Goal: Information Seeking & Learning: Learn about a topic

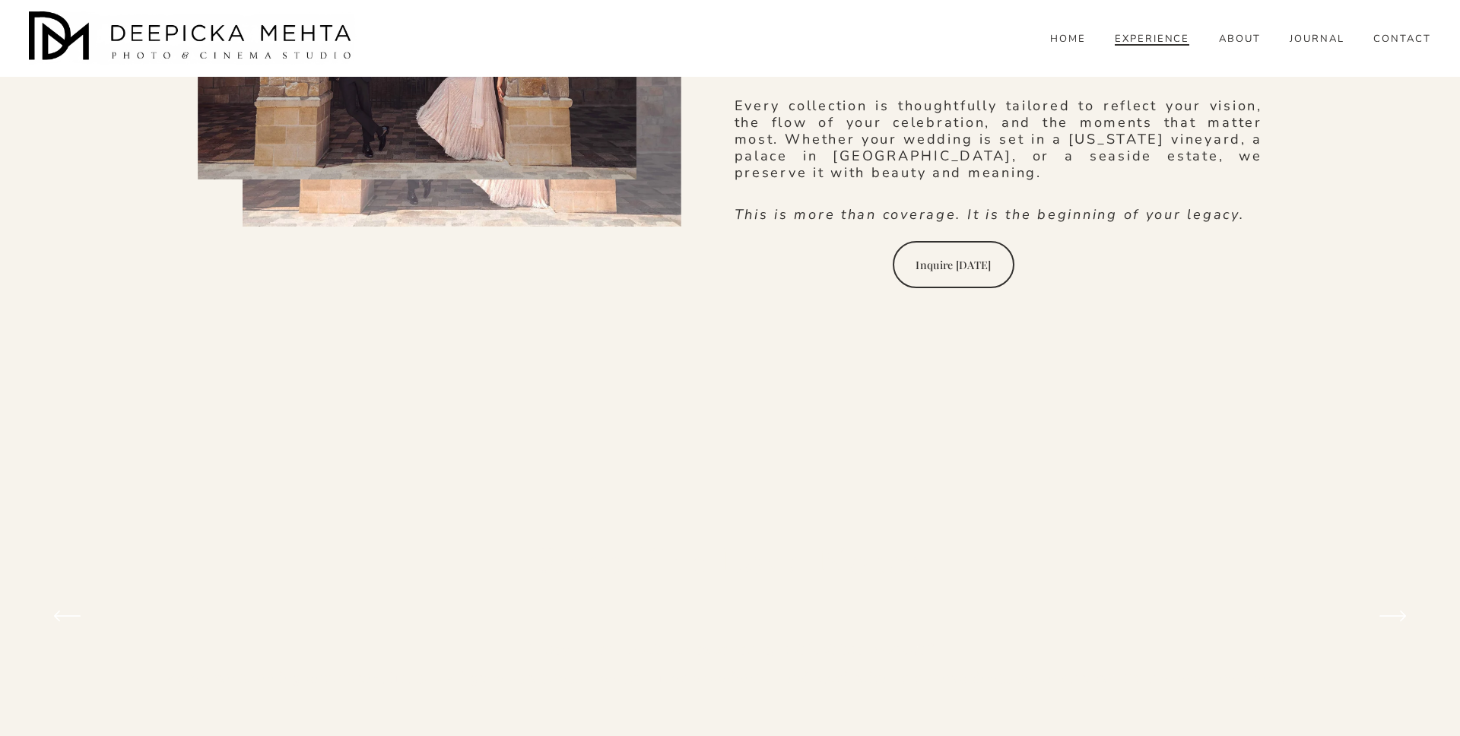
scroll to position [3654, 0]
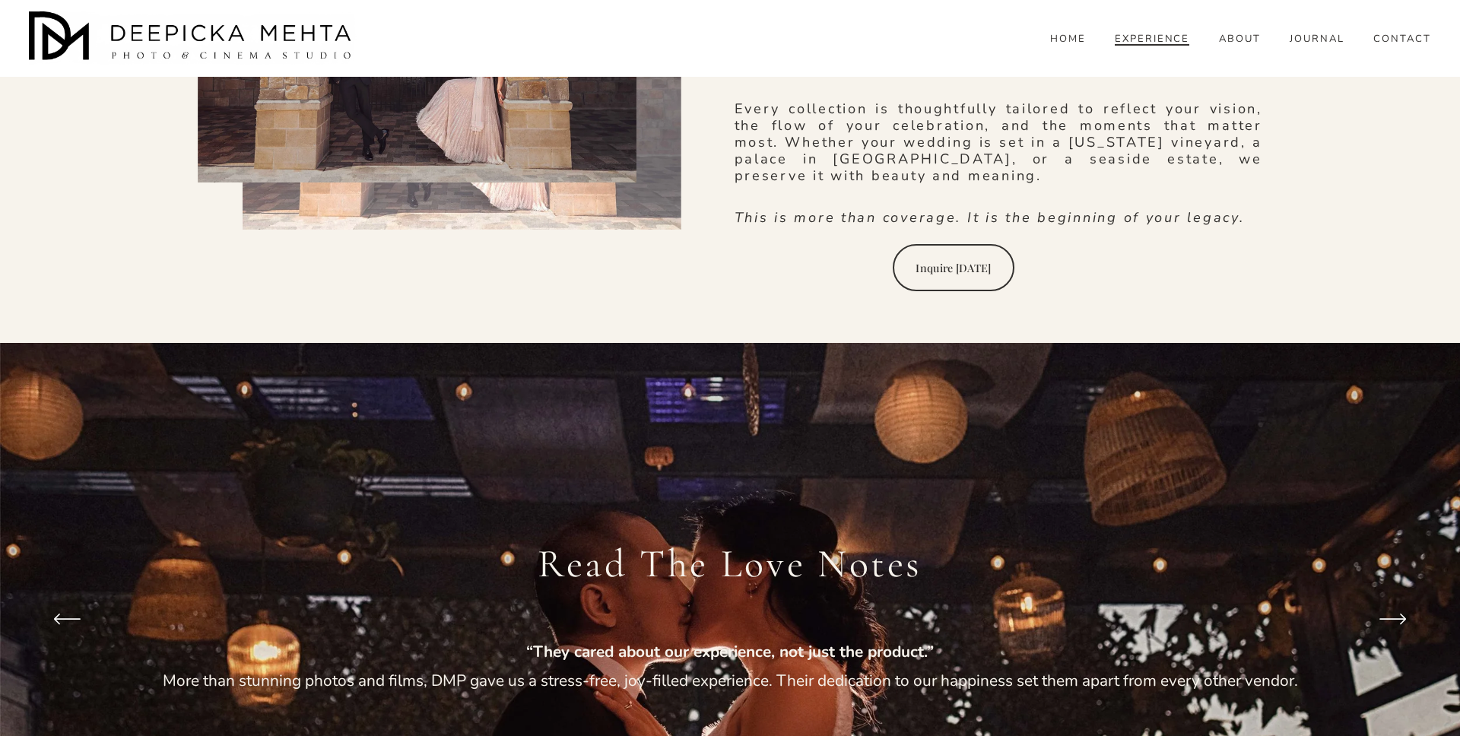
click at [74, 605] on icon "\a \a Previous\a \a \a" at bounding box center [66, 618] width 27 height 27
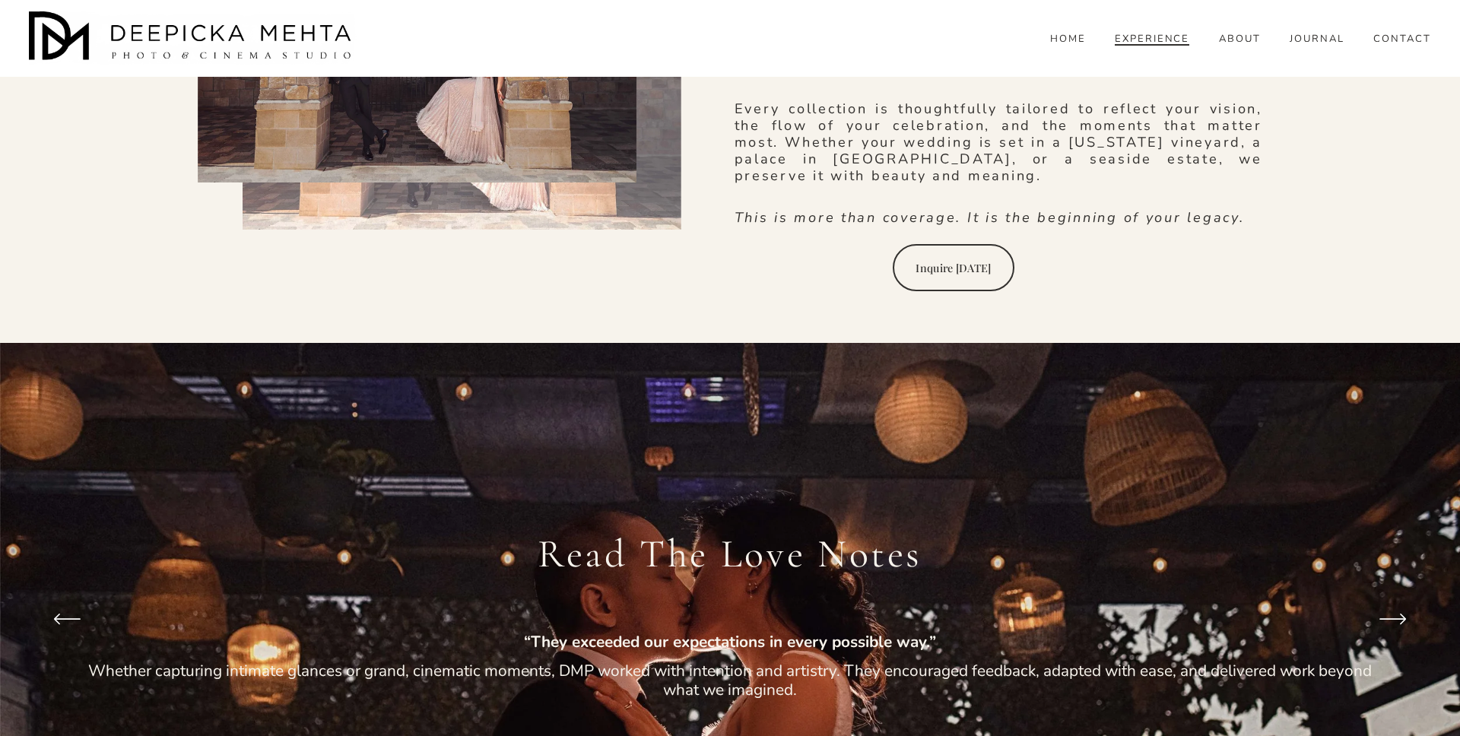
click at [74, 605] on icon "\a \a Previous\a \a \a" at bounding box center [66, 618] width 27 height 27
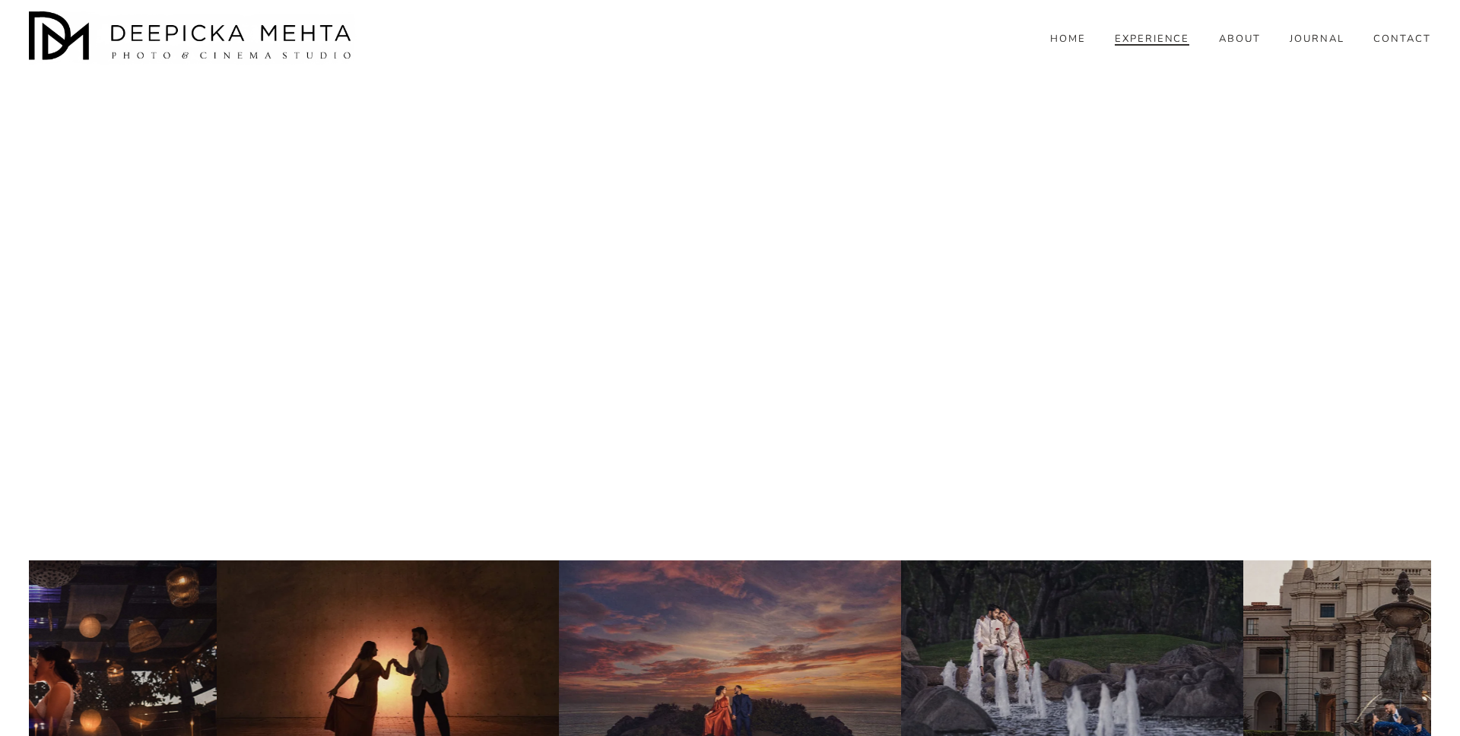
scroll to position [5712, 0]
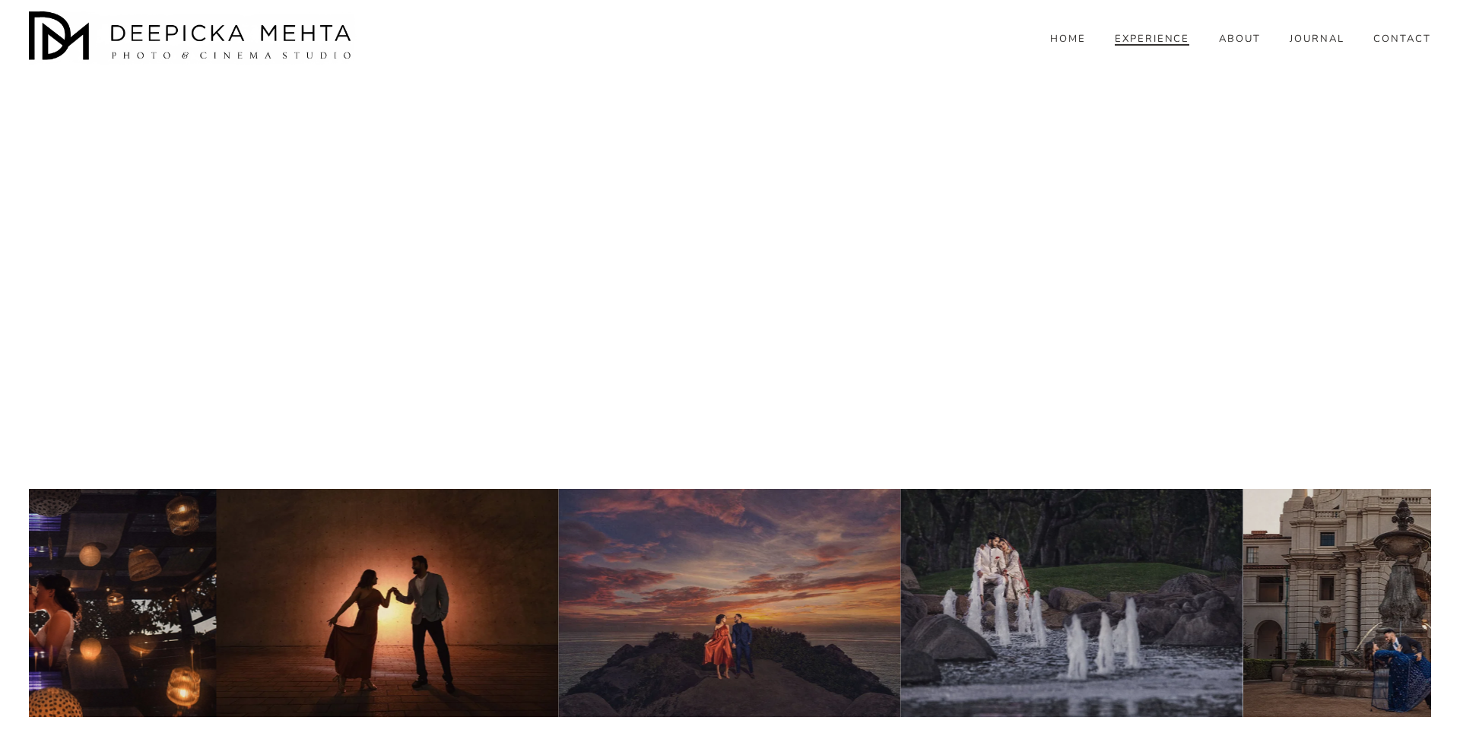
click at [1067, 46] on link "HOME" at bounding box center [1068, 40] width 36 height 14
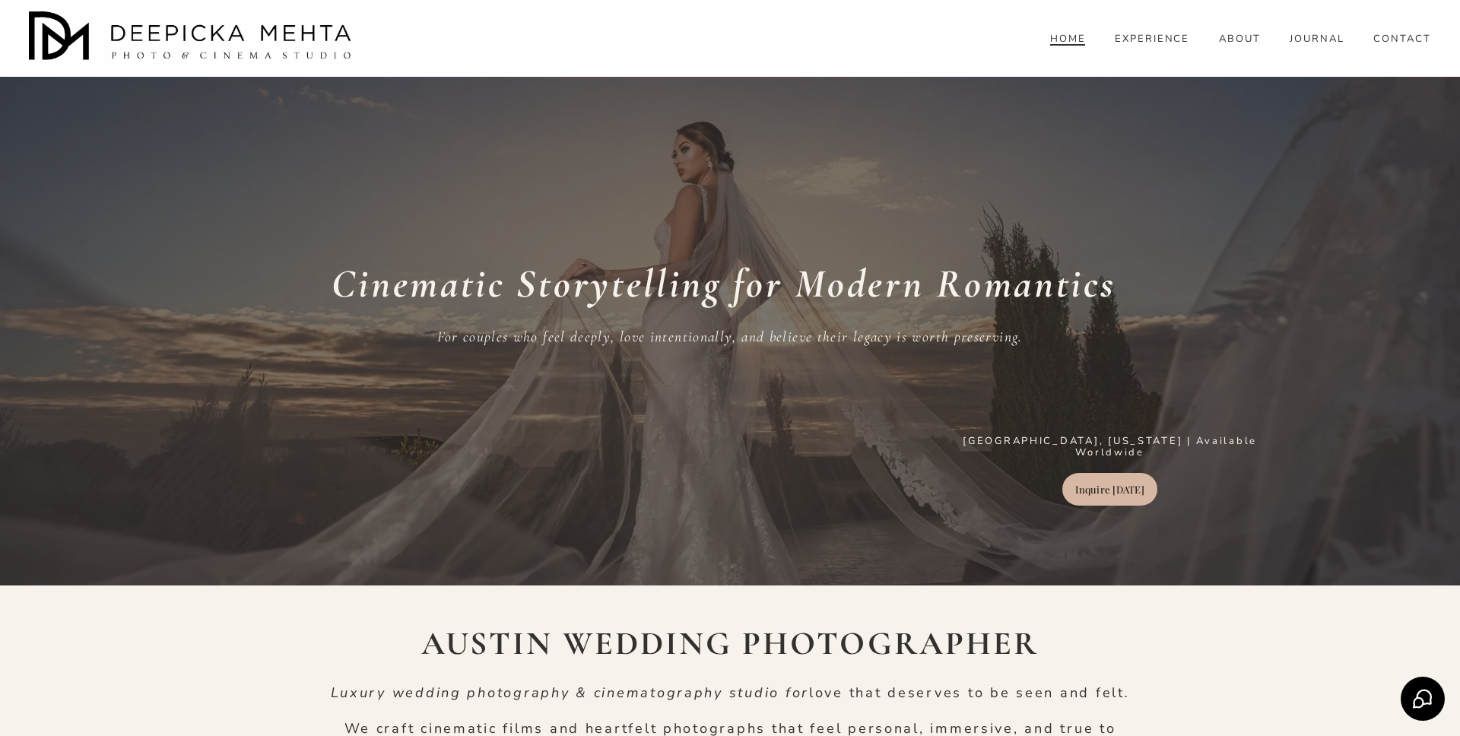
click at [1069, 46] on link "HOME" at bounding box center [1068, 40] width 36 height 14
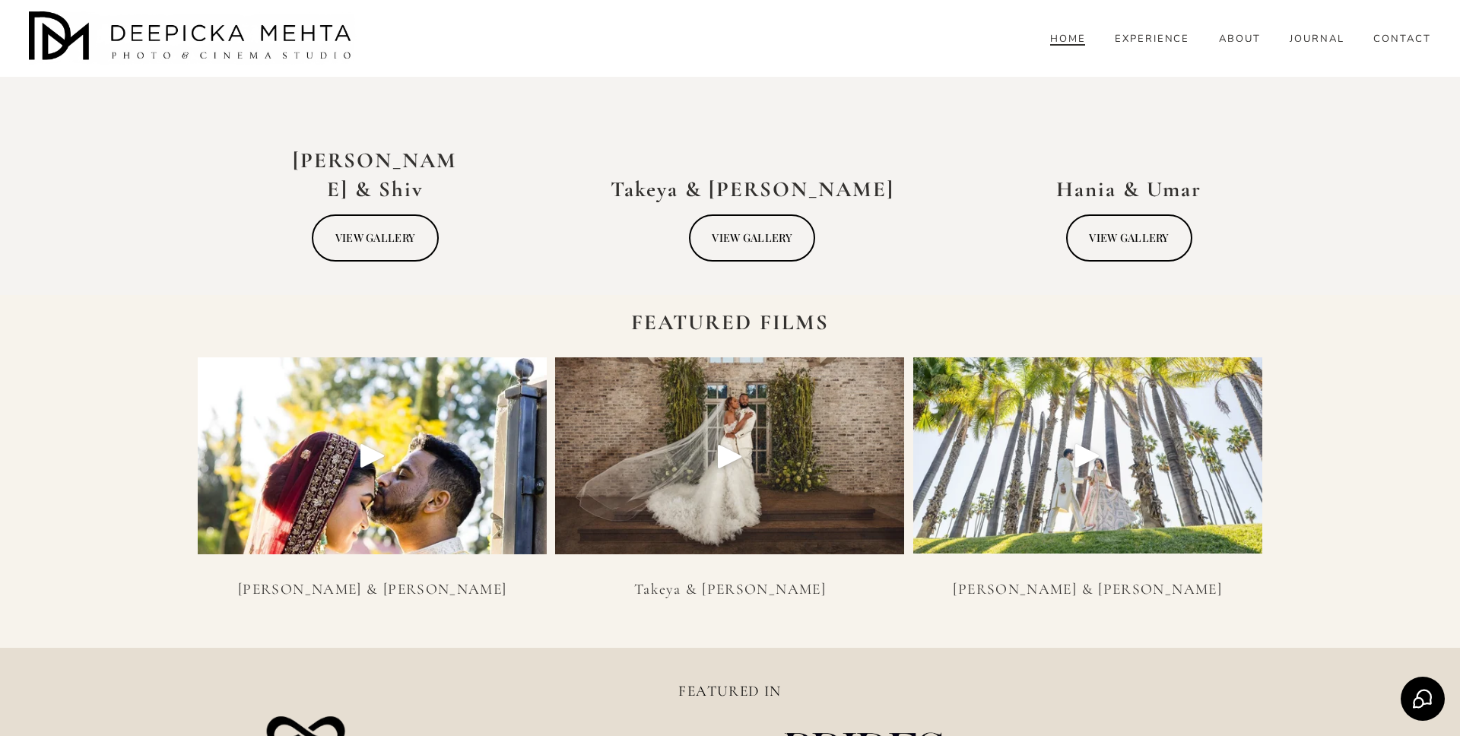
scroll to position [3448, 0]
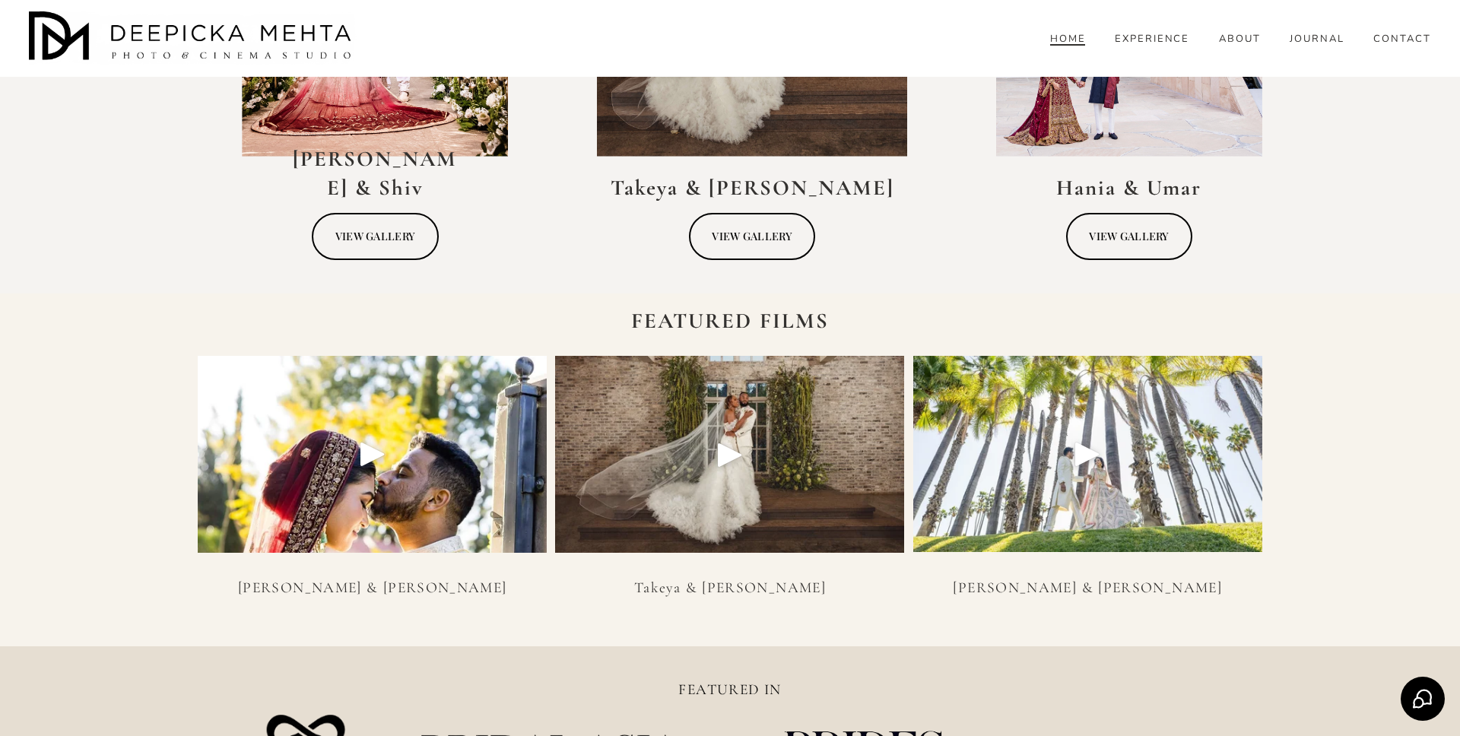
click at [336, 246] on link "VIEW GALLERY" at bounding box center [375, 236] width 127 height 47
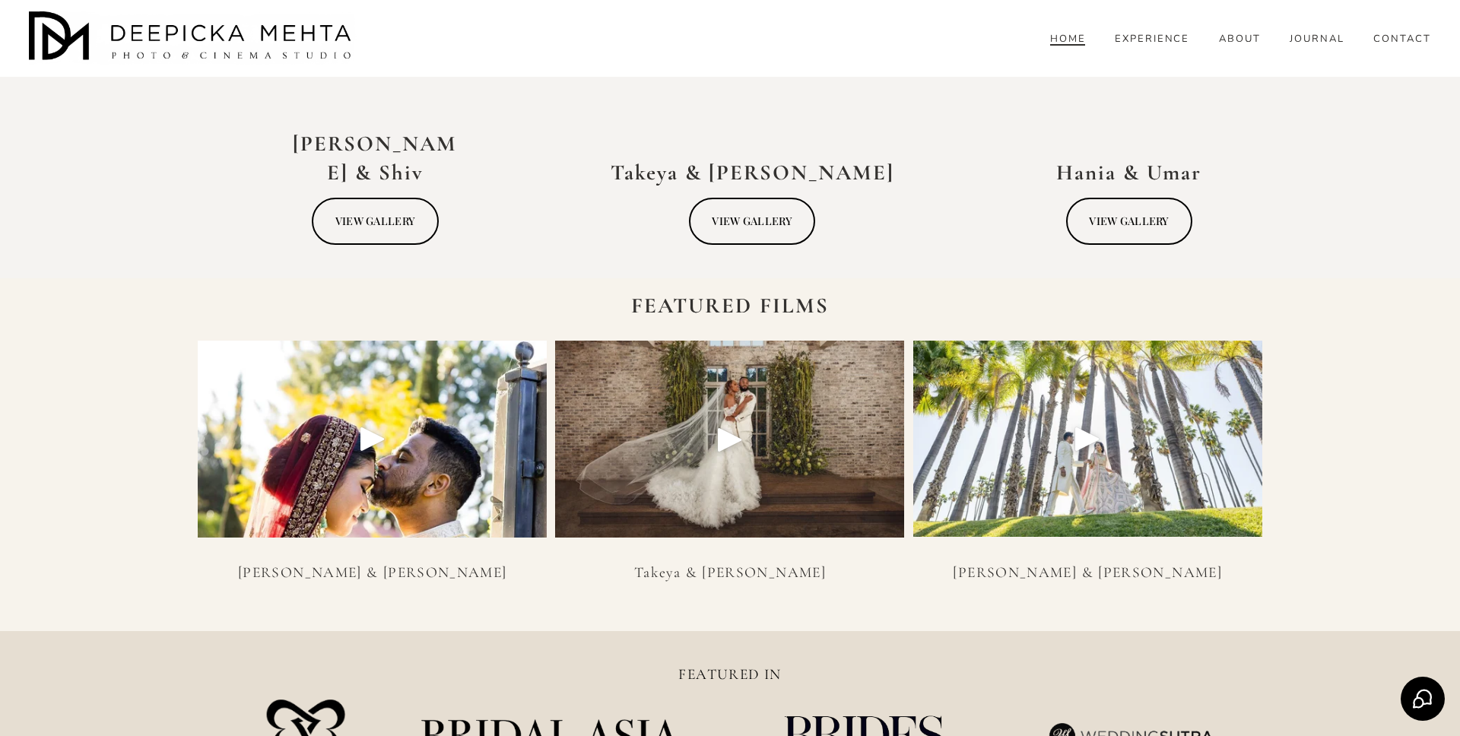
scroll to position [3448, 0]
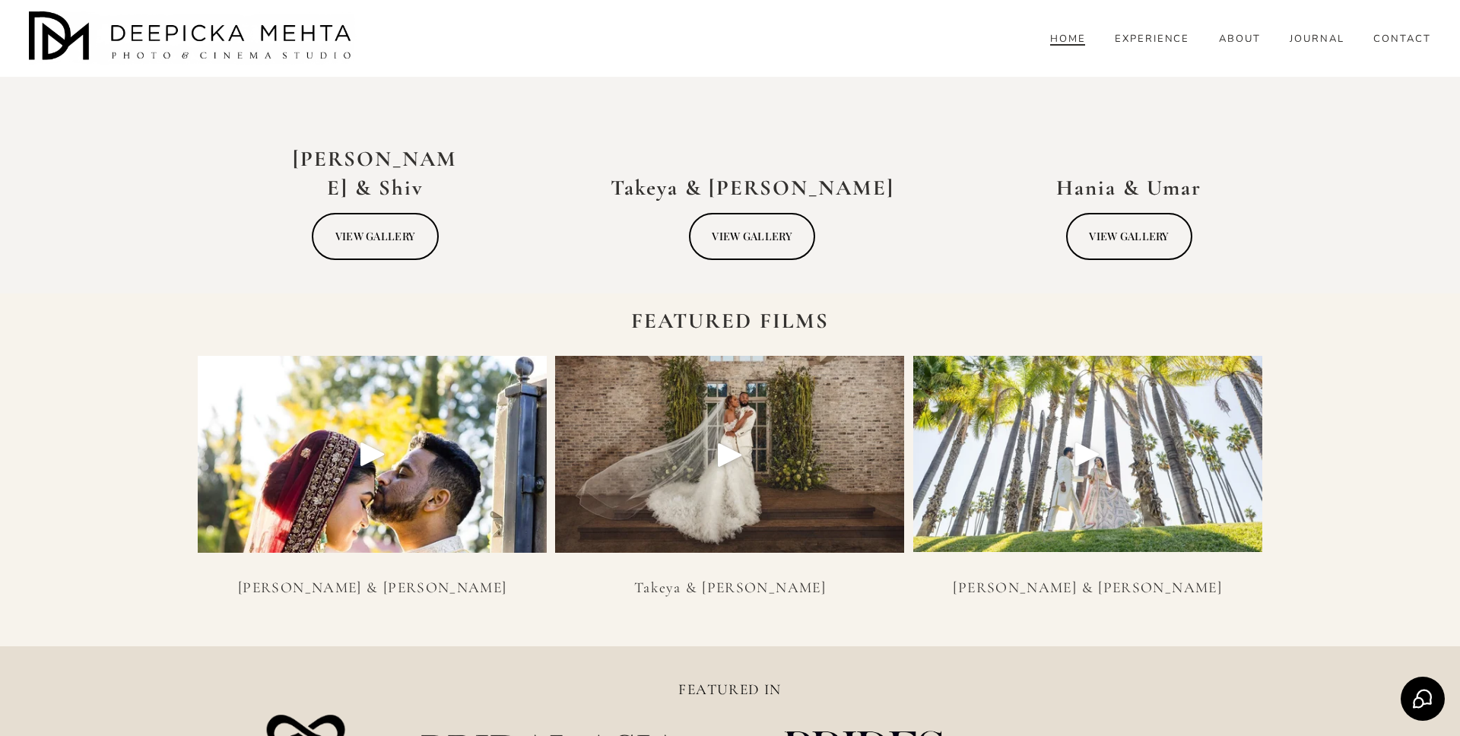
click at [769, 243] on link "VIEW GALLERY" at bounding box center [752, 236] width 127 height 47
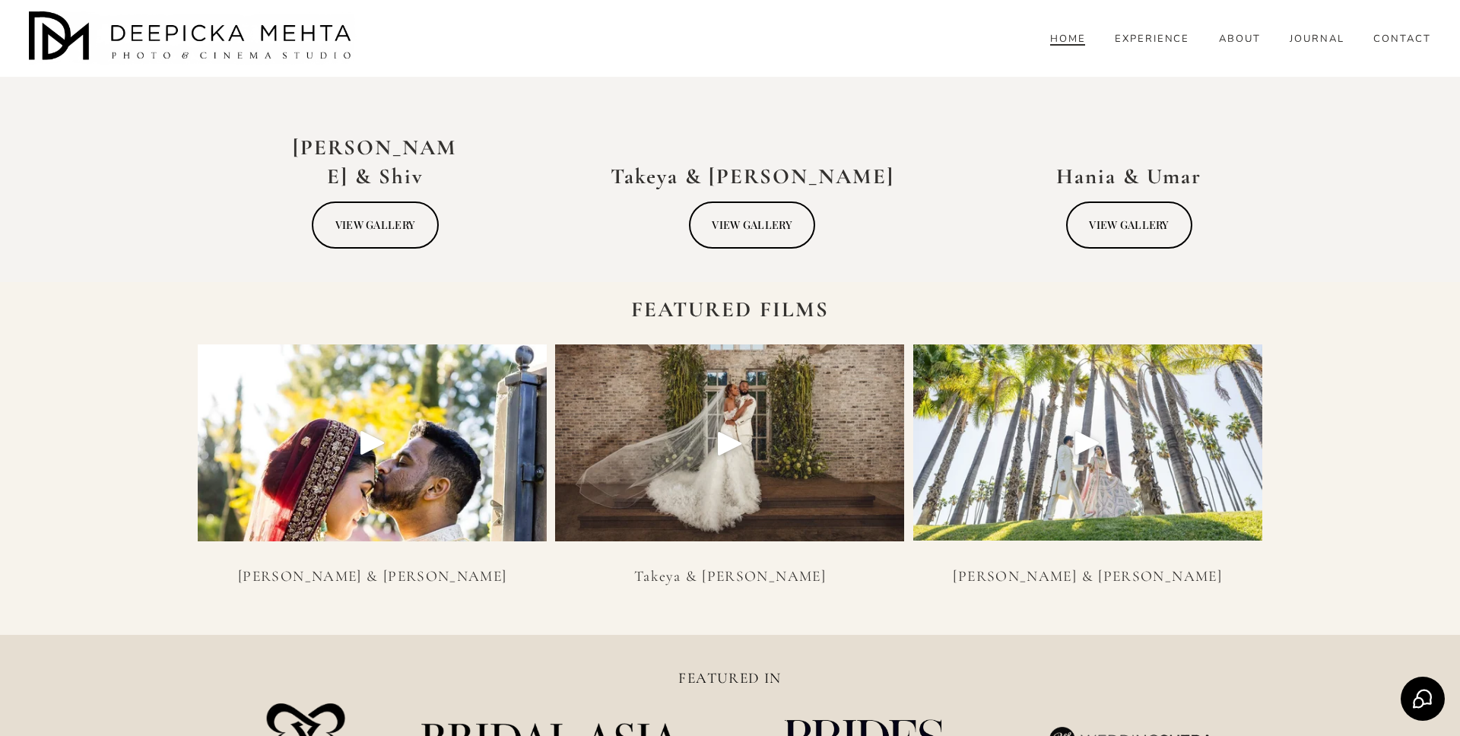
scroll to position [3448, 0]
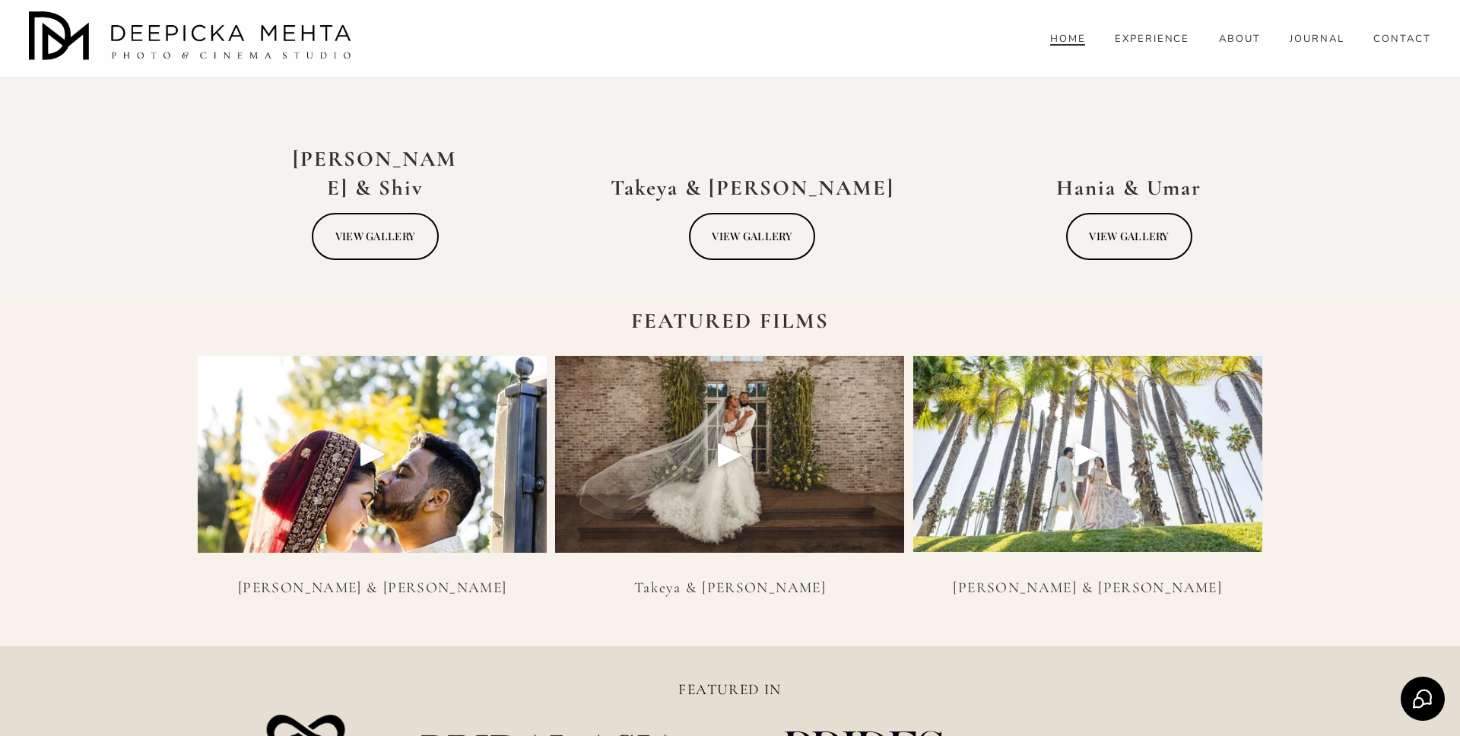
click at [1115, 214] on link "VIEW GALLERY" at bounding box center [1129, 236] width 127 height 47
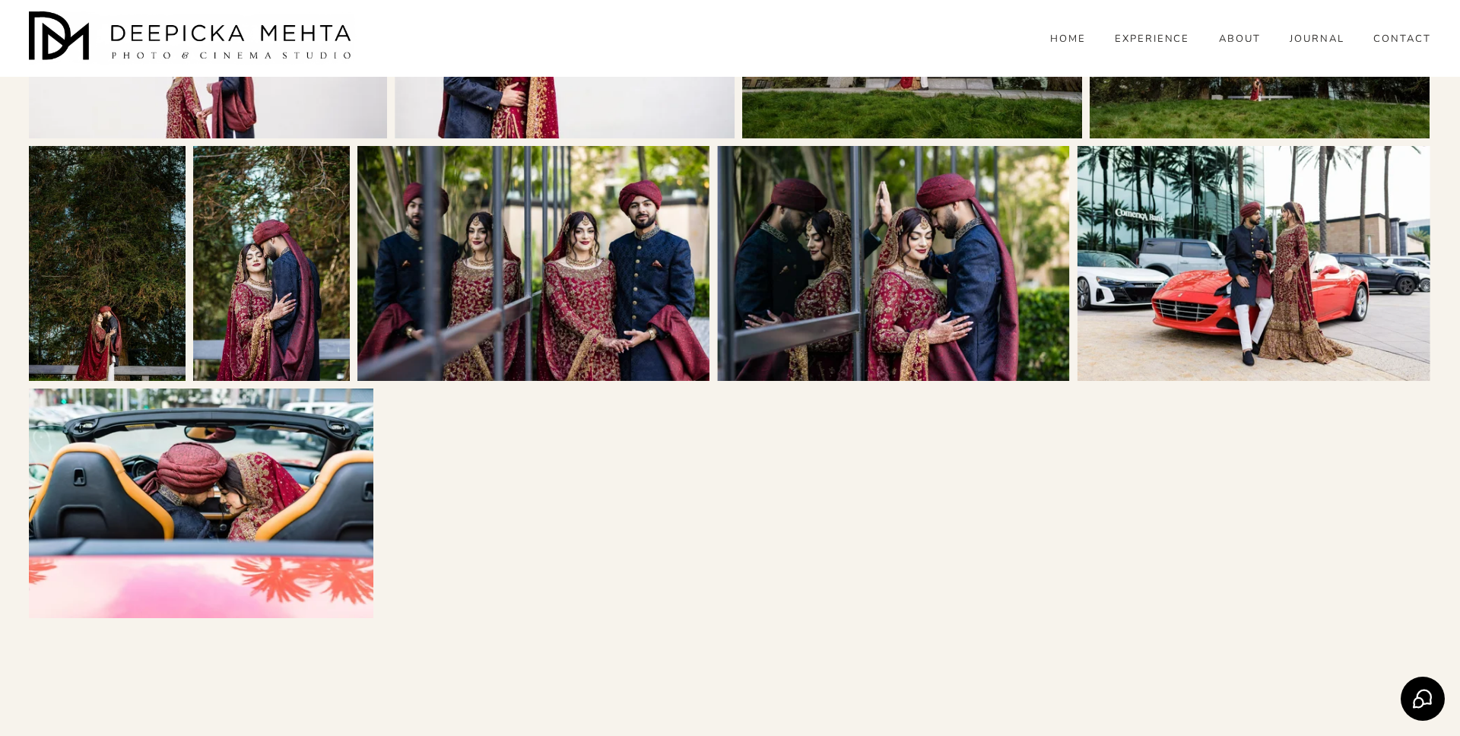
scroll to position [2664, 0]
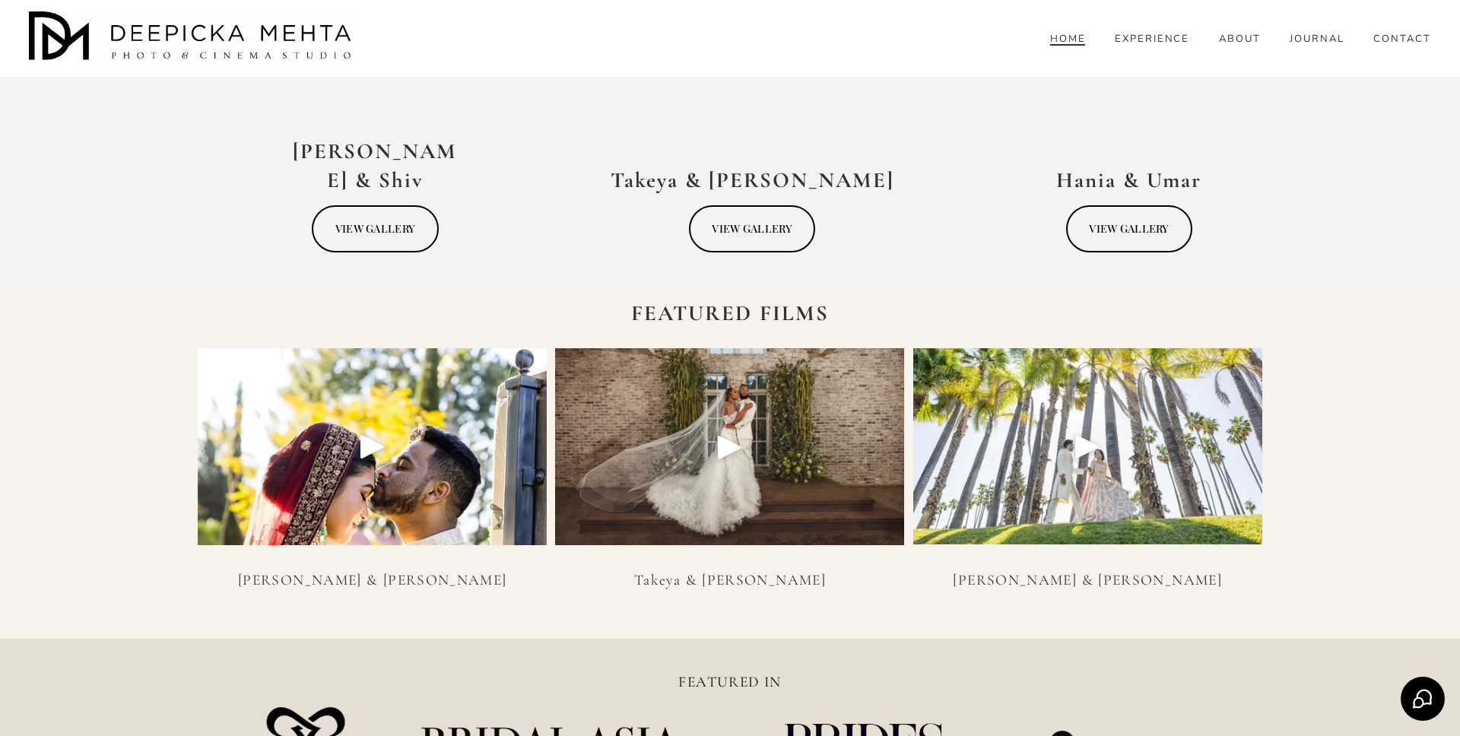
scroll to position [3455, 0]
click at [380, 448] on div "Play" at bounding box center [372, 447] width 37 height 37
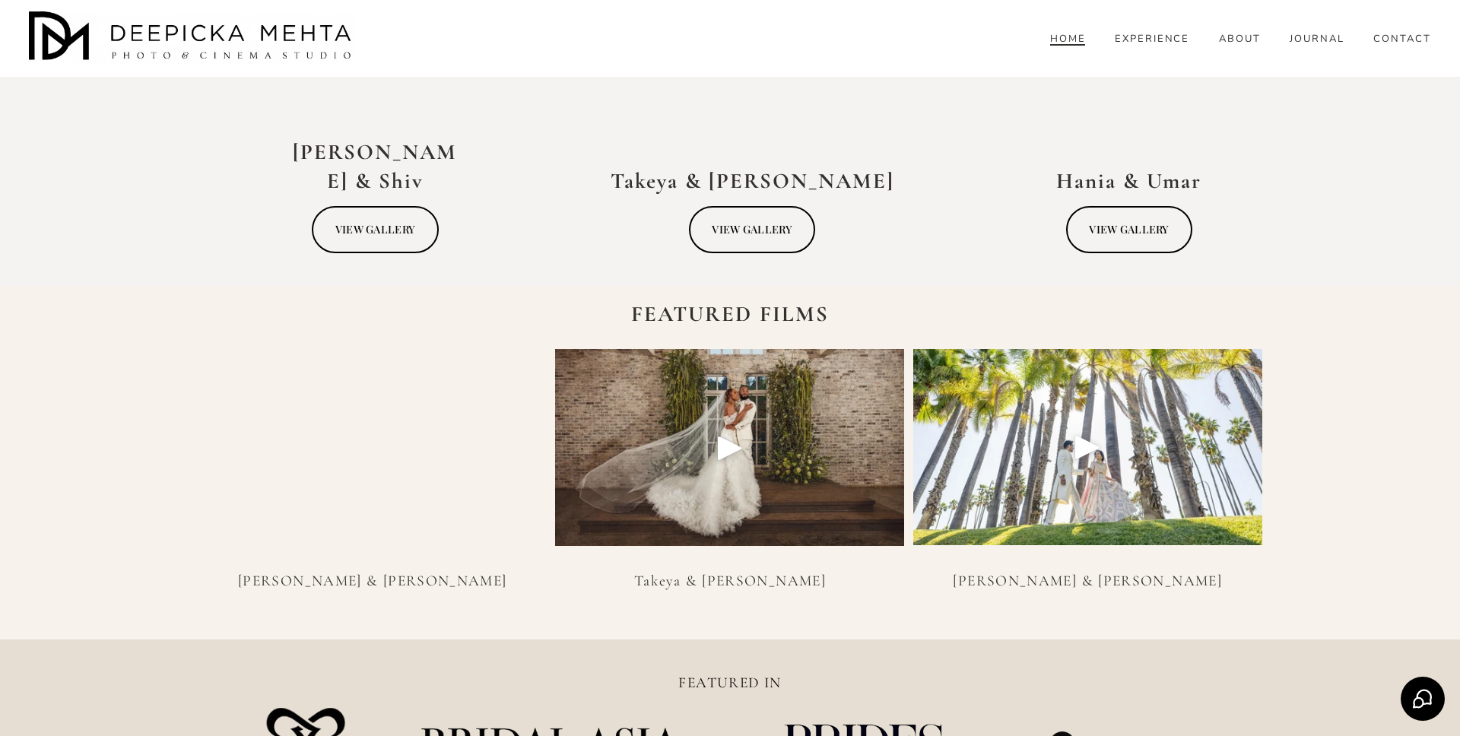
click at [734, 442] on div "Play" at bounding box center [730, 448] width 37 height 37
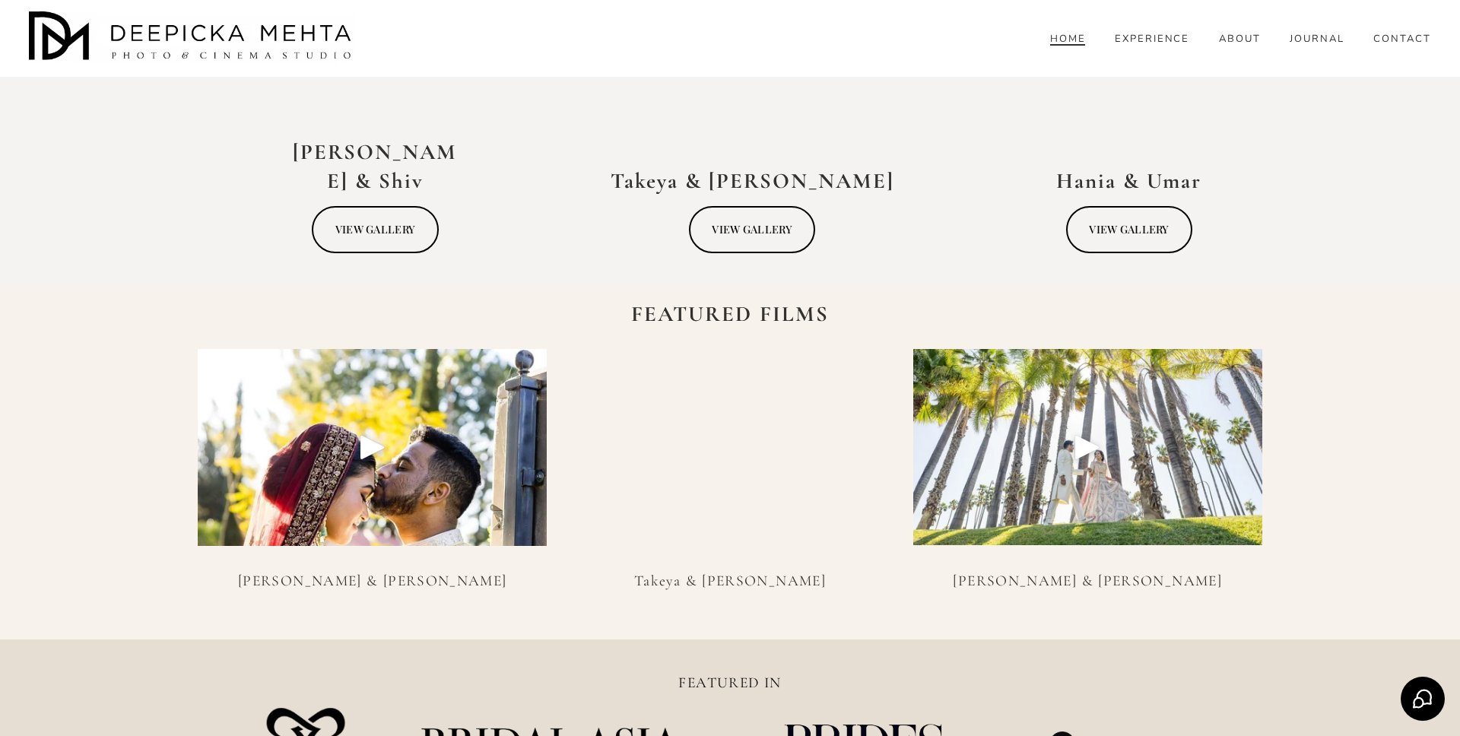
click at [1045, 437] on div at bounding box center [1088, 447] width 349 height 196
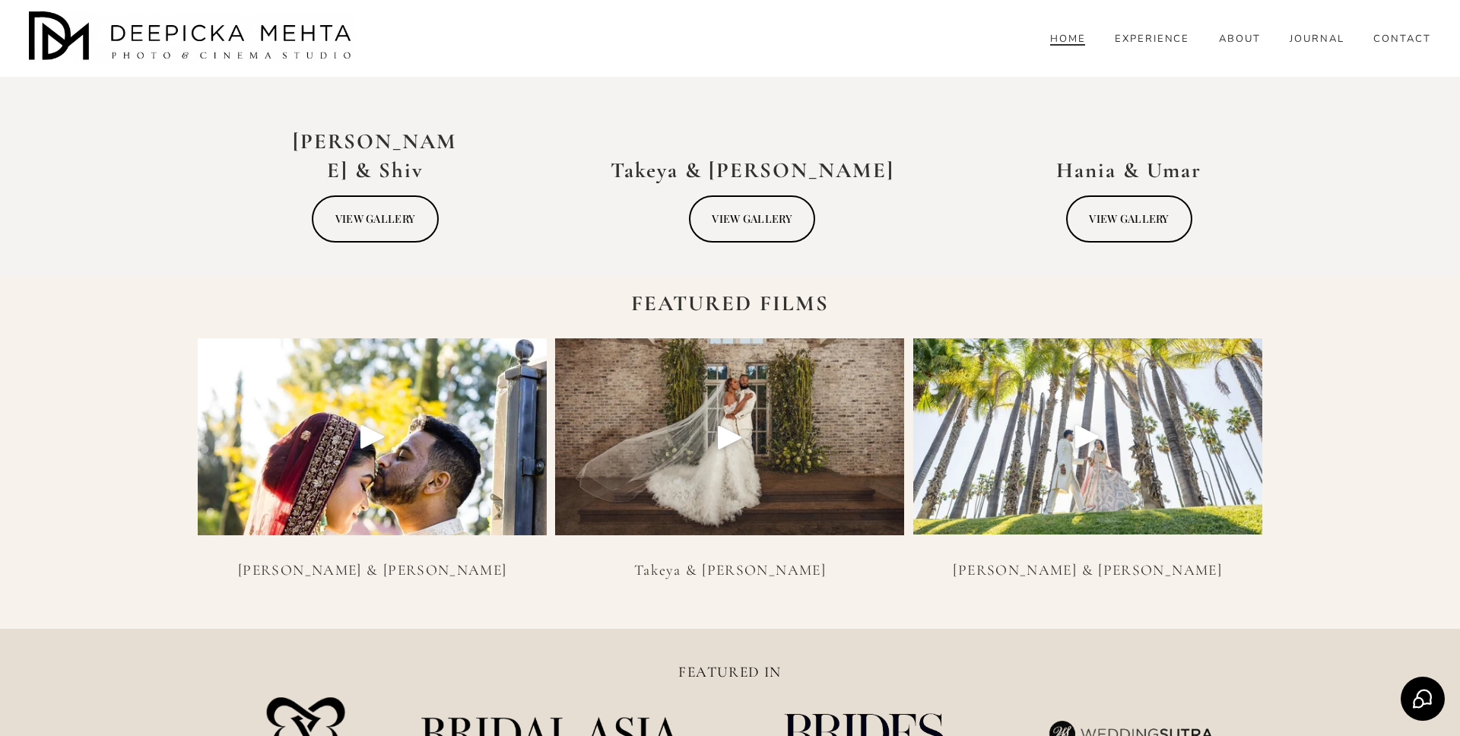
scroll to position [3455, 0]
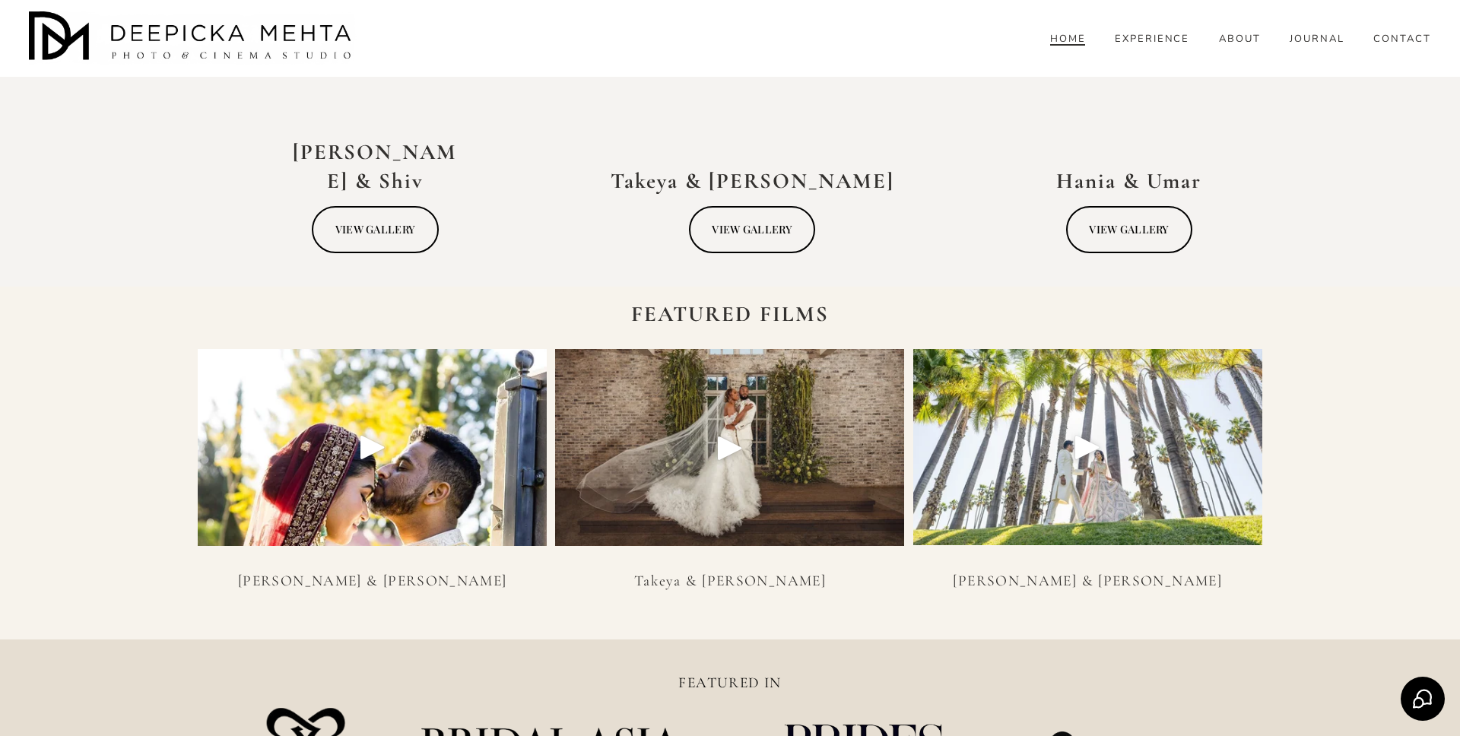
click at [1108, 446] on div at bounding box center [1088, 447] width 349 height 196
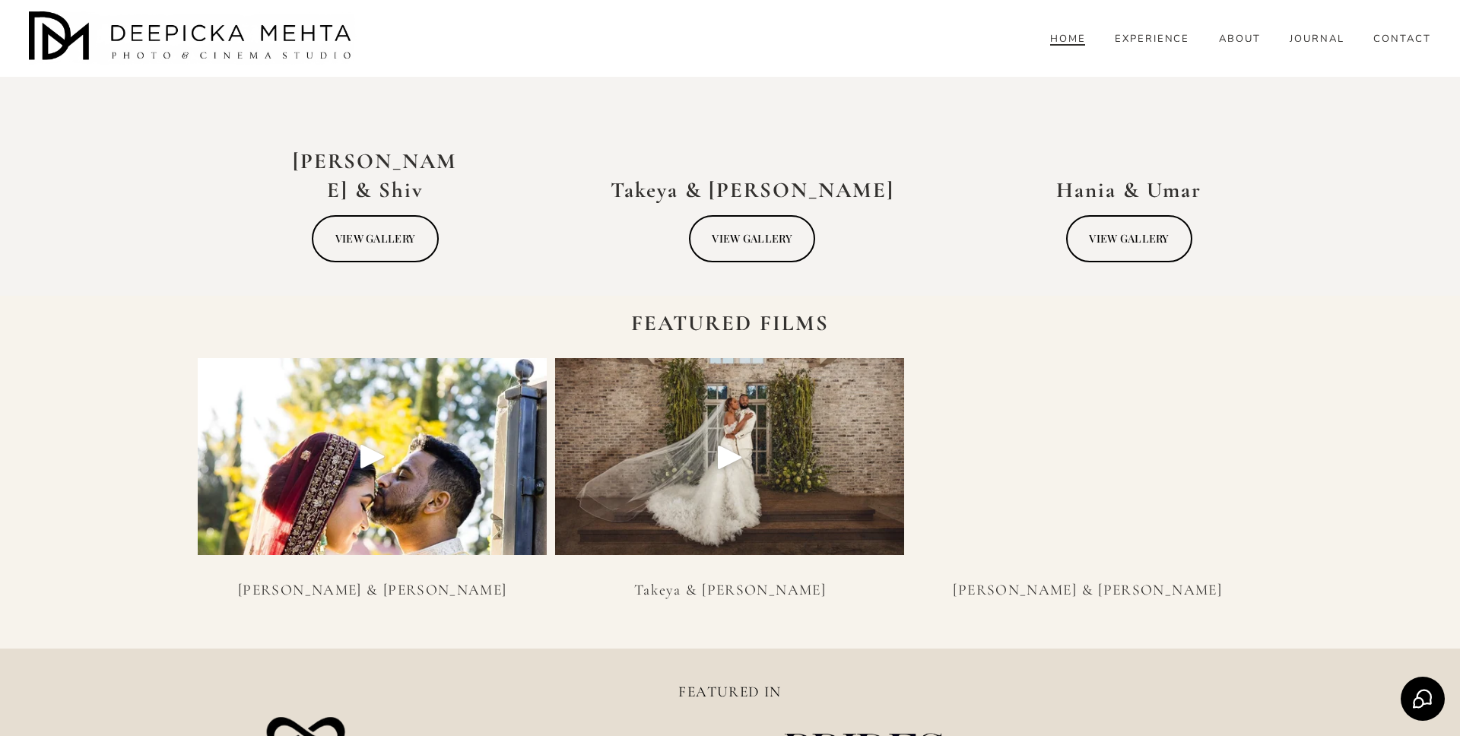
scroll to position [3448, 0]
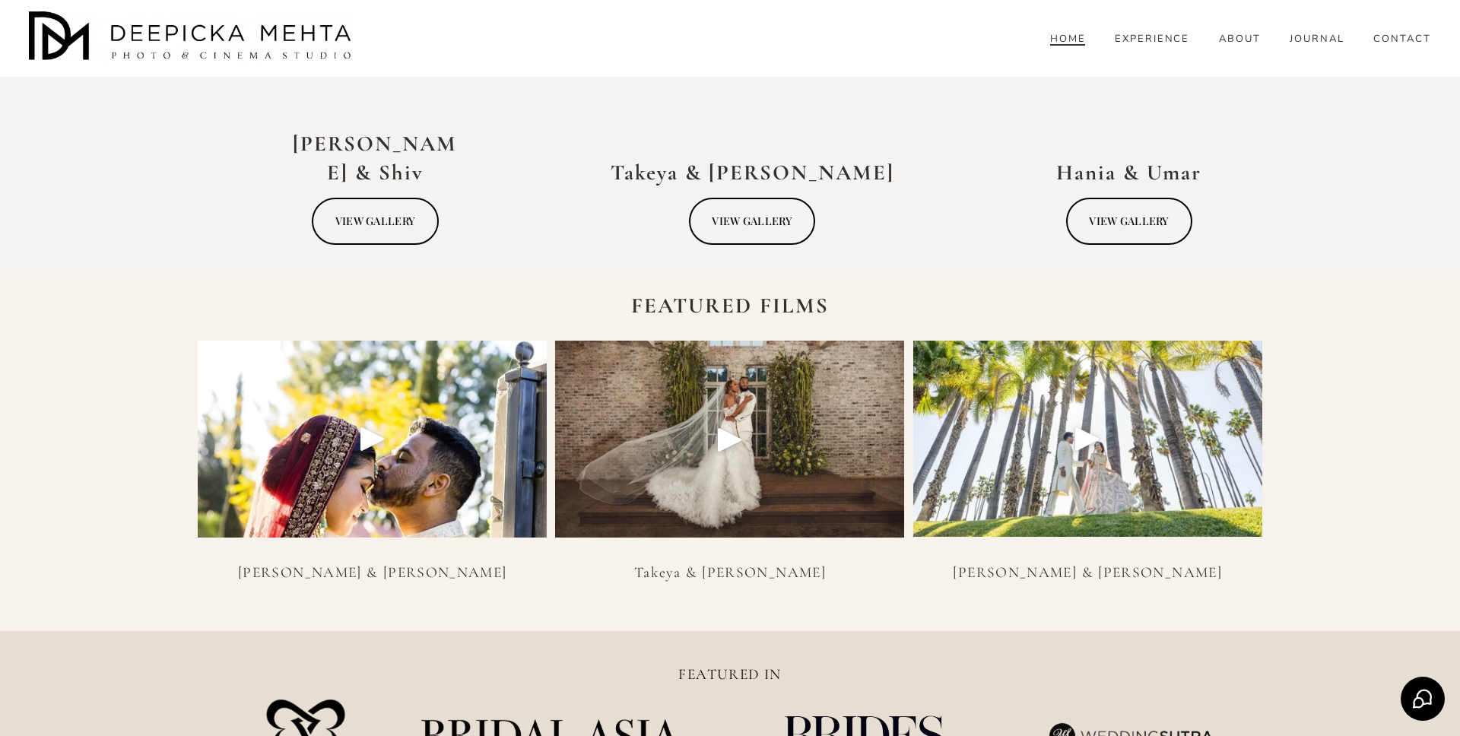
scroll to position [3448, 0]
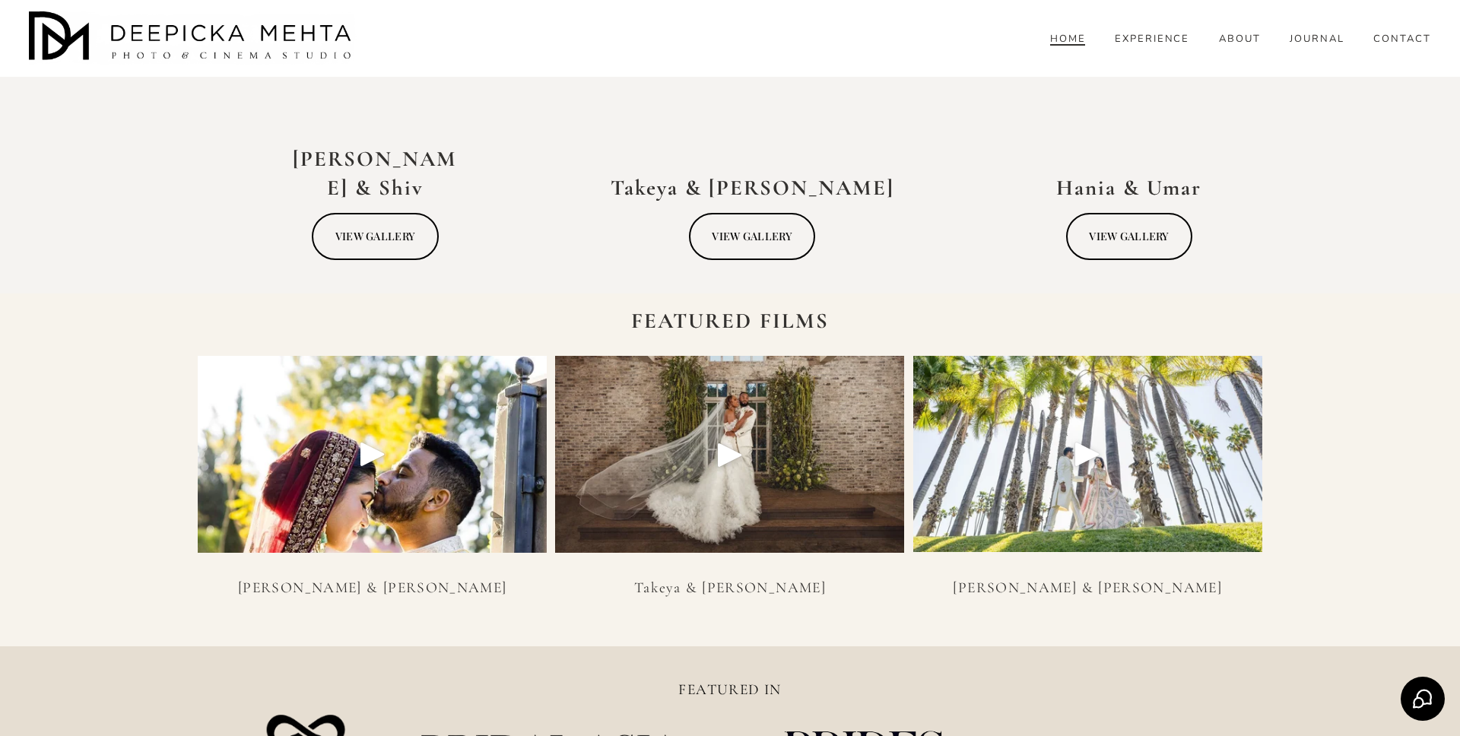
click at [1076, 456] on div "Play" at bounding box center [1087, 454] width 37 height 37
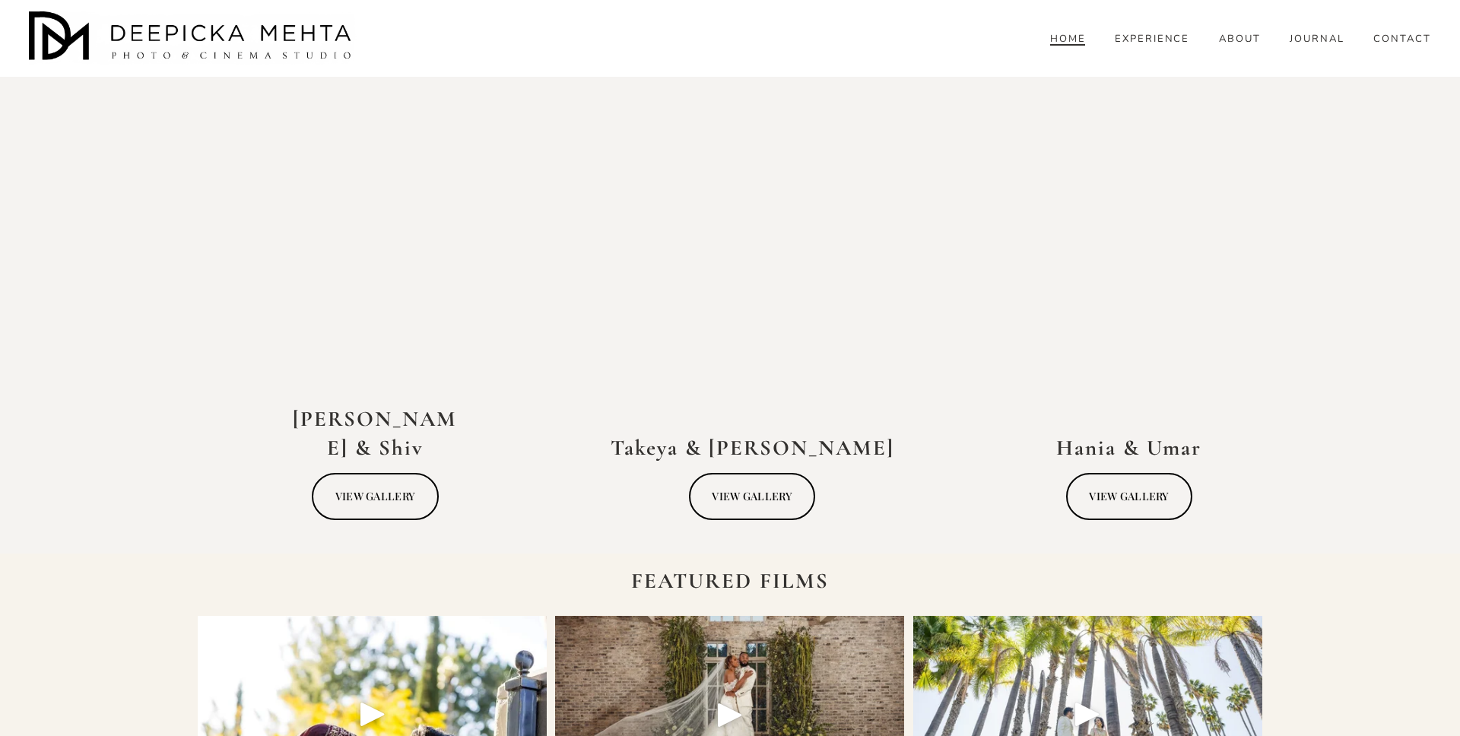
scroll to position [3448, 0]
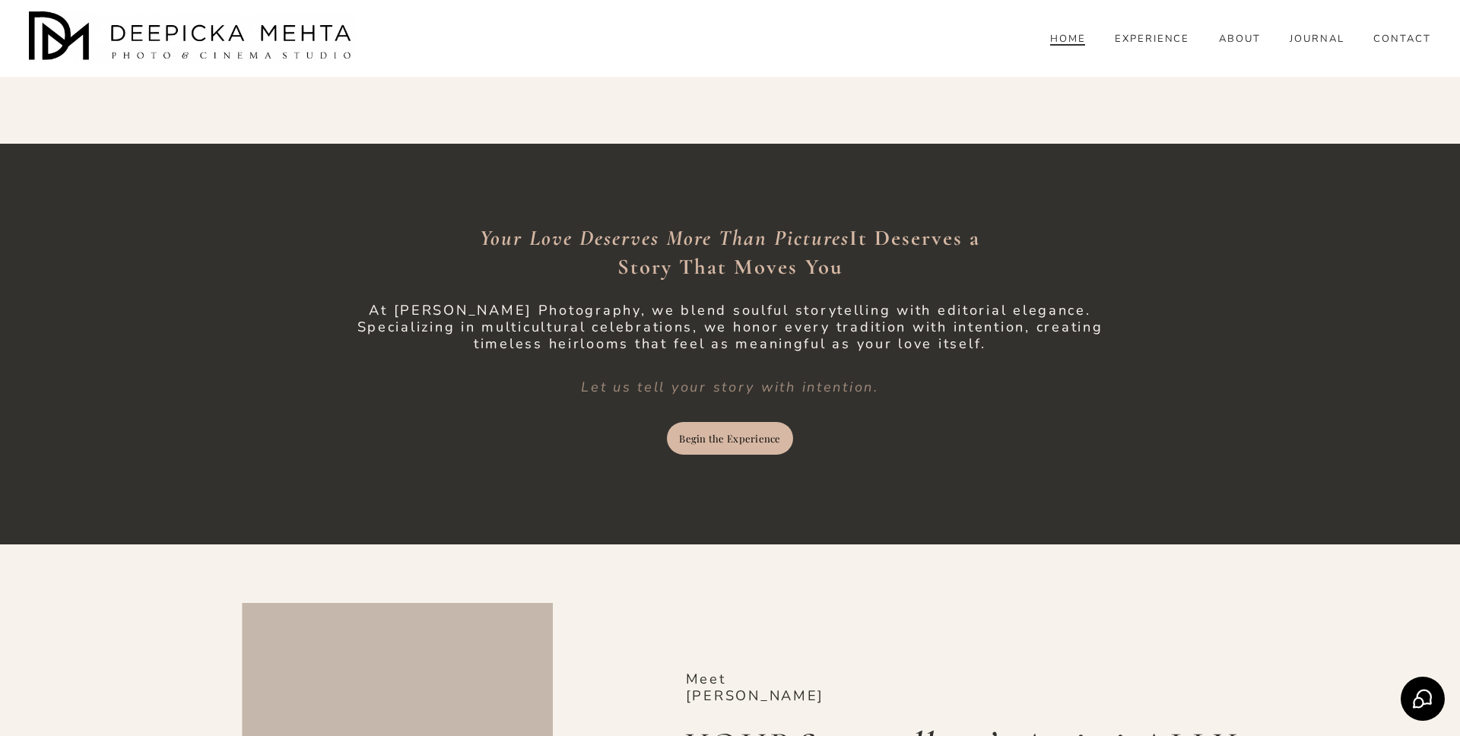
scroll to position [1347, 0]
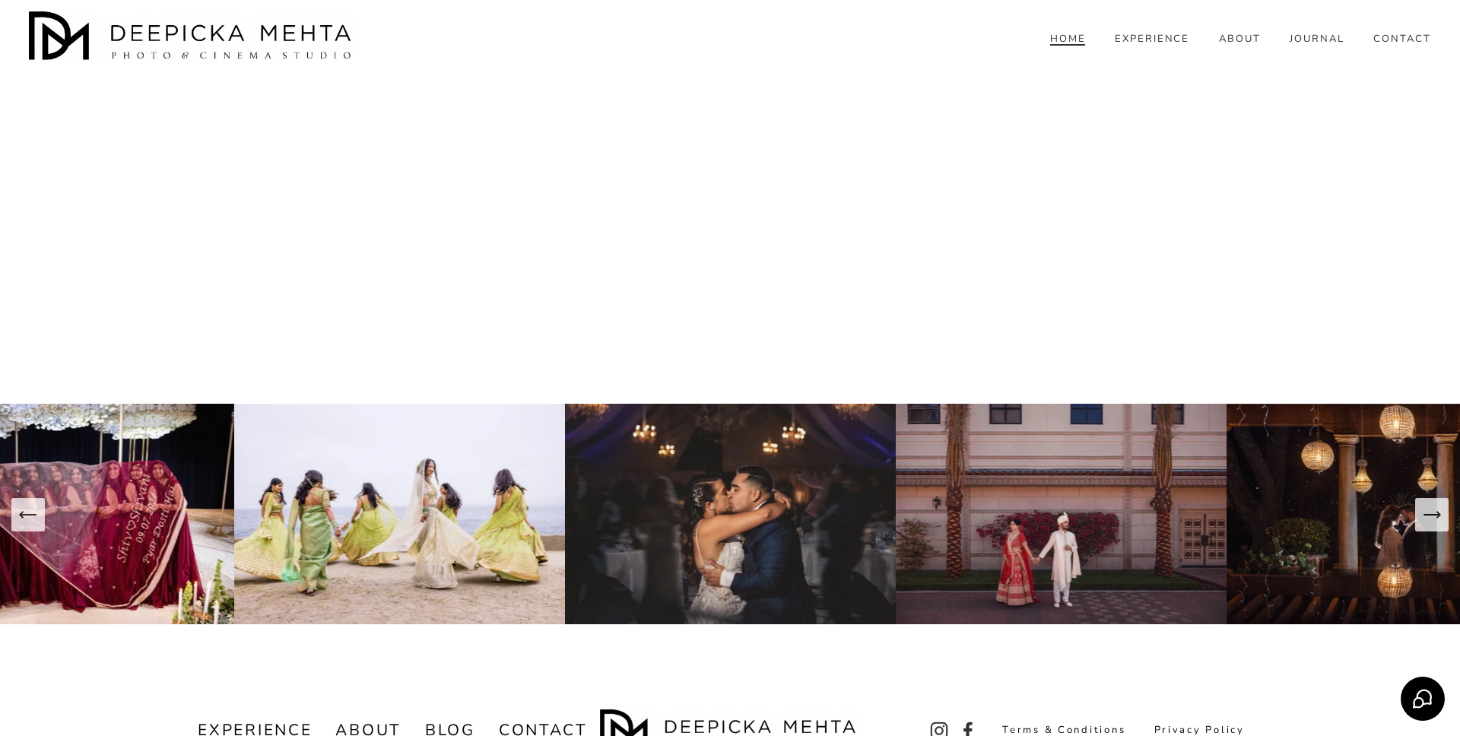
scroll to position [11441, 0]
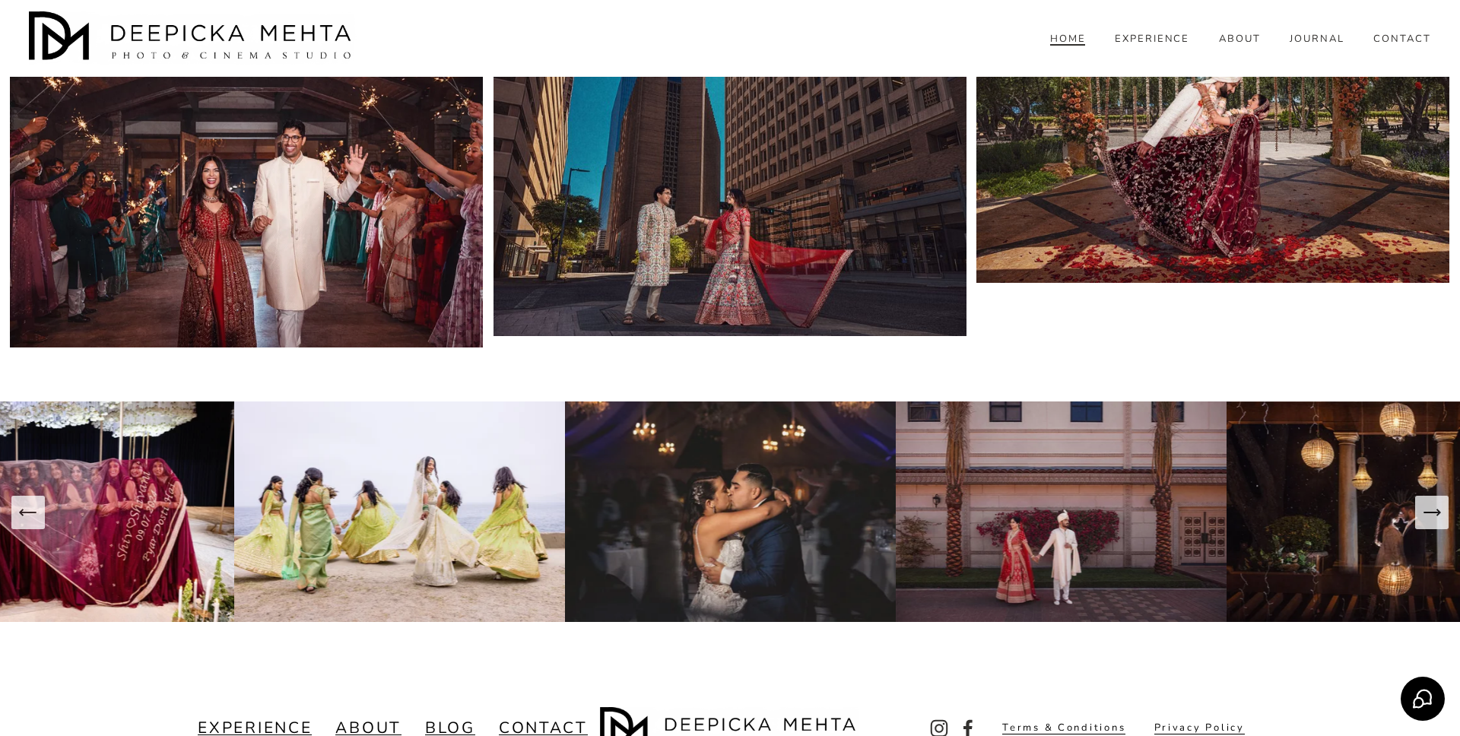
click at [1443, 17] on div "Skip to Content HOME" at bounding box center [730, 38] width 1460 height 77
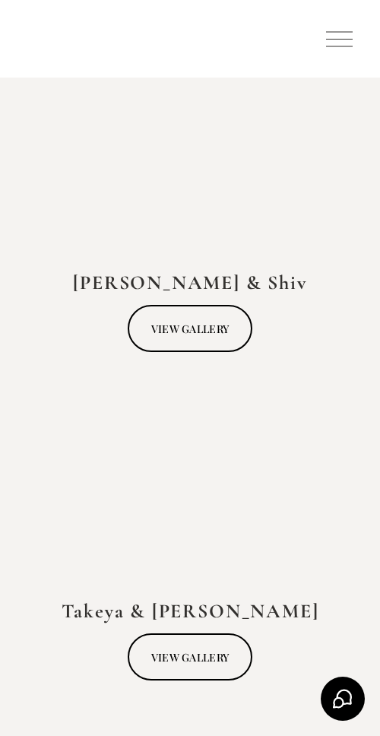
scroll to position [3573, 0]
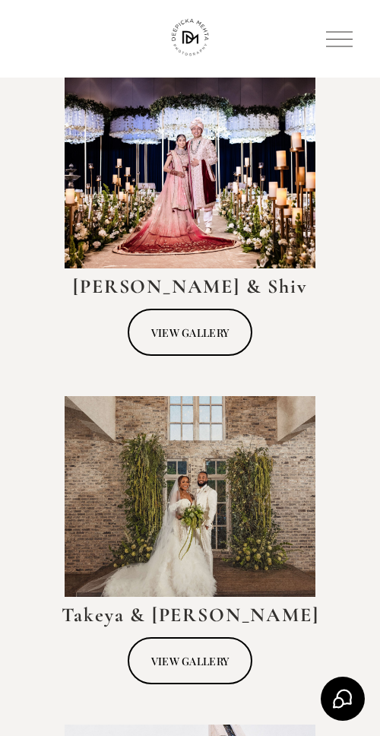
click at [204, 342] on link "VIEW GALLERY" at bounding box center [190, 332] width 125 height 47
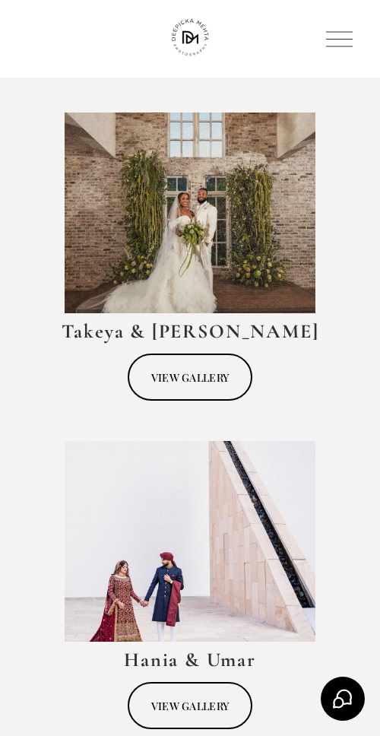
scroll to position [3894, 0]
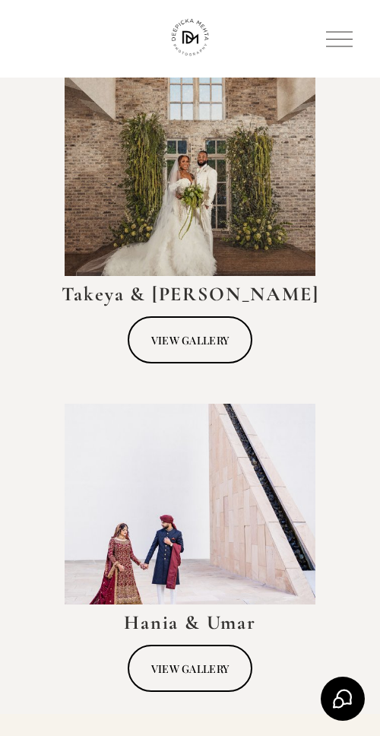
click at [206, 349] on link "VIEW GALLERY" at bounding box center [190, 339] width 125 height 47
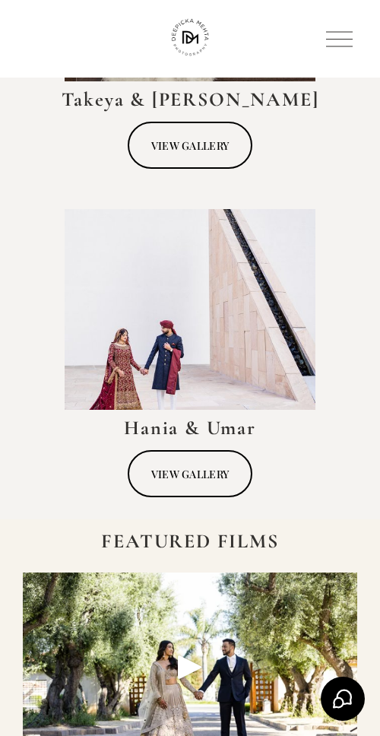
scroll to position [4167, 0]
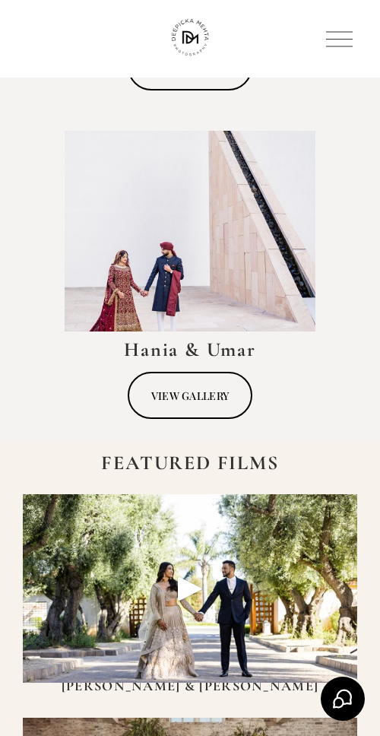
click at [216, 396] on link "VIEW GALLERY" at bounding box center [190, 395] width 125 height 47
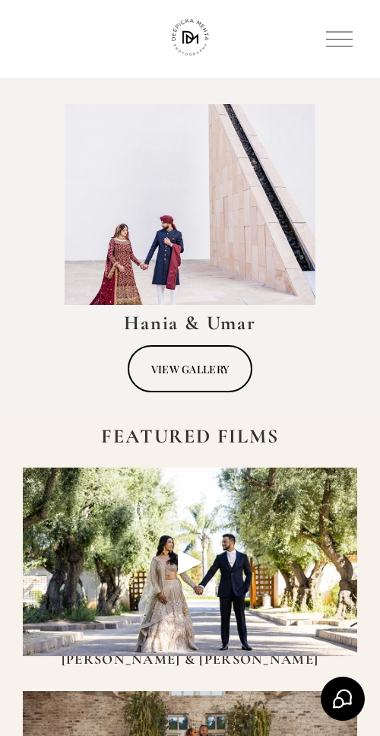
scroll to position [4167, 0]
